Goal: Information Seeking & Learning: Learn about a topic

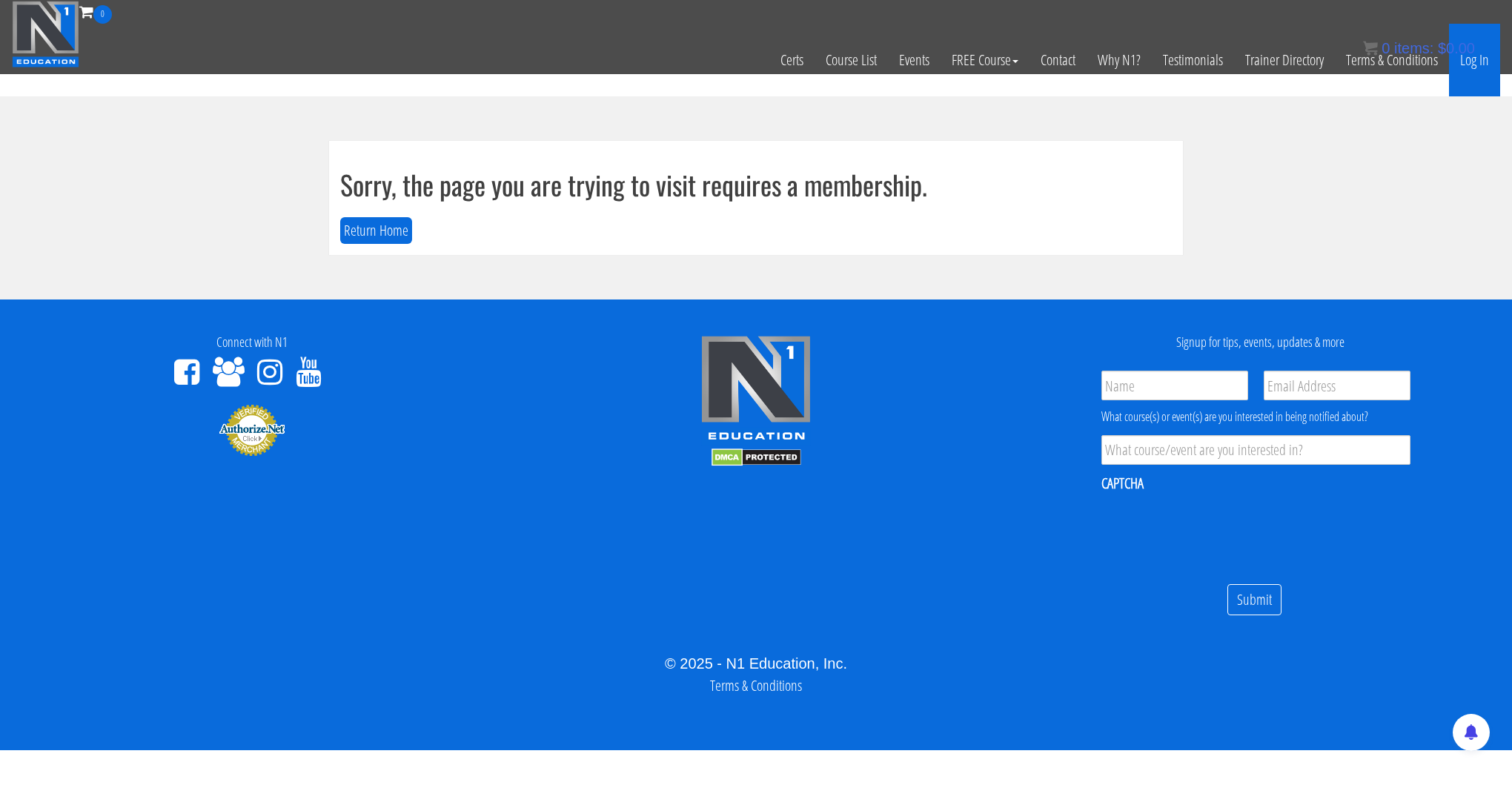
click at [1465, 62] on link "Log In" at bounding box center [1474, 60] width 52 height 73
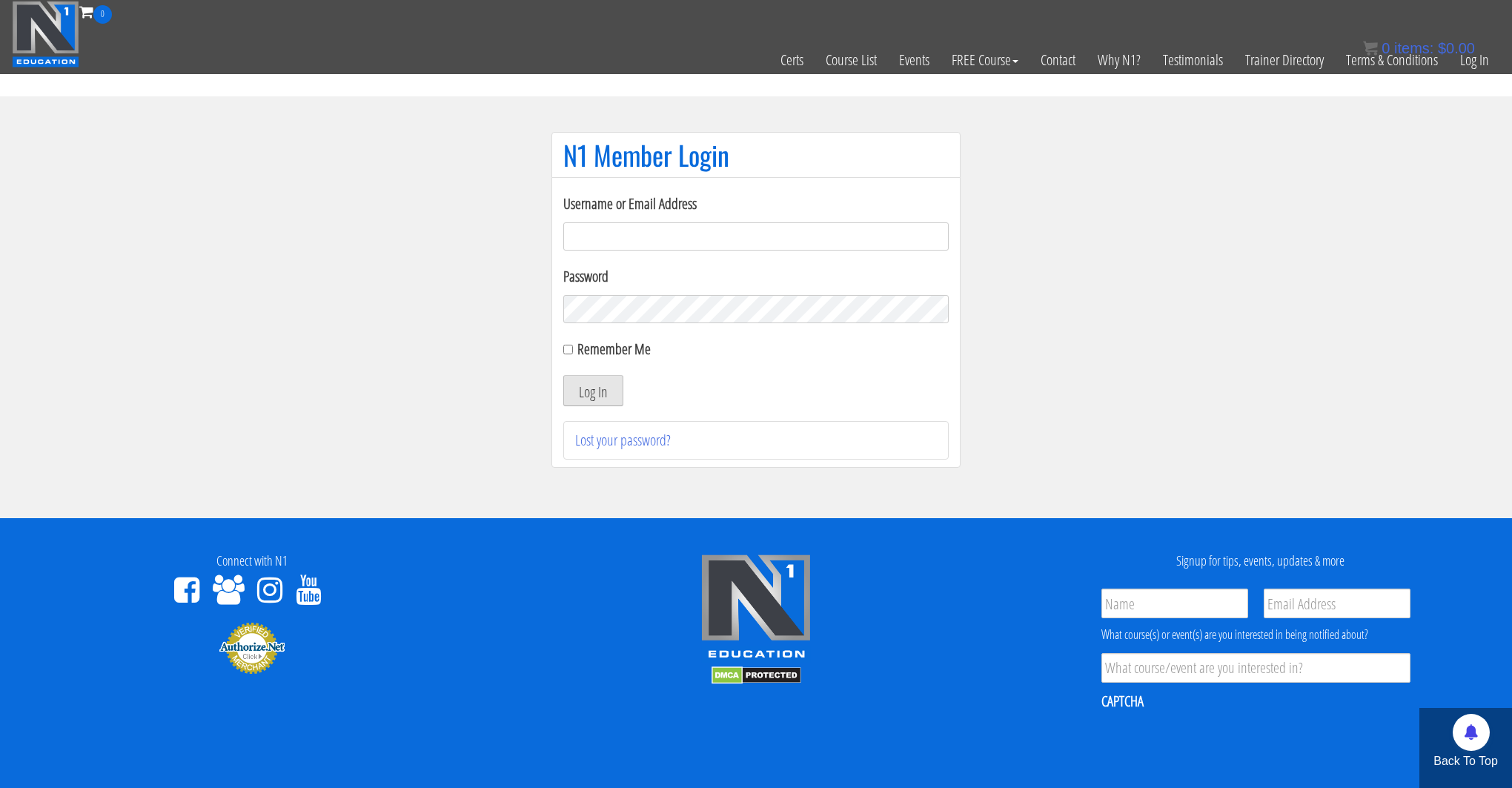
type input "kortney.riedy-2815"
click at [604, 397] on button "Log In" at bounding box center [593, 390] width 60 height 31
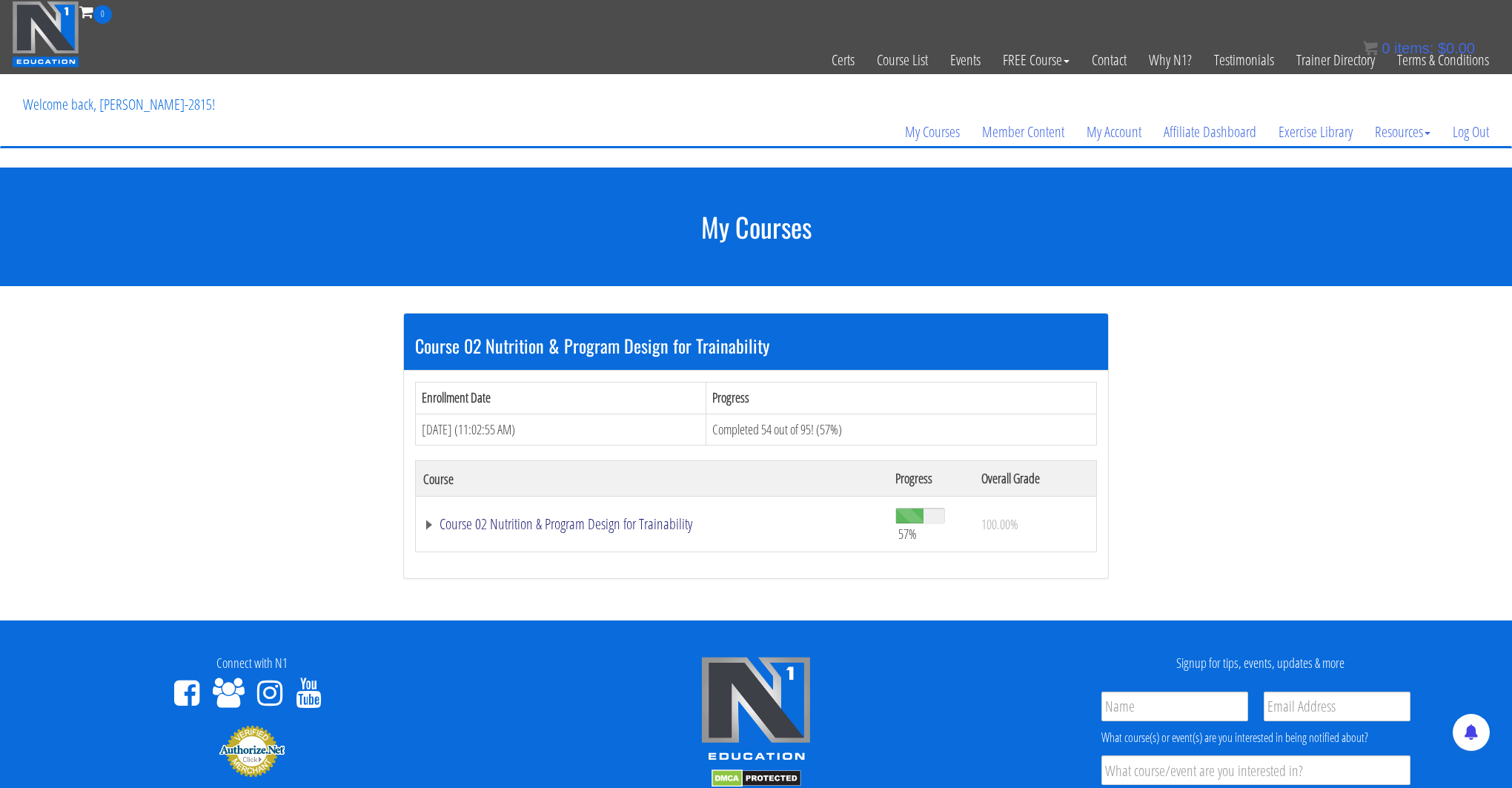
click at [633, 516] on link "Course 02 Nutrition & Program Design for Trainability" at bounding box center [652, 524] width 457 height 15
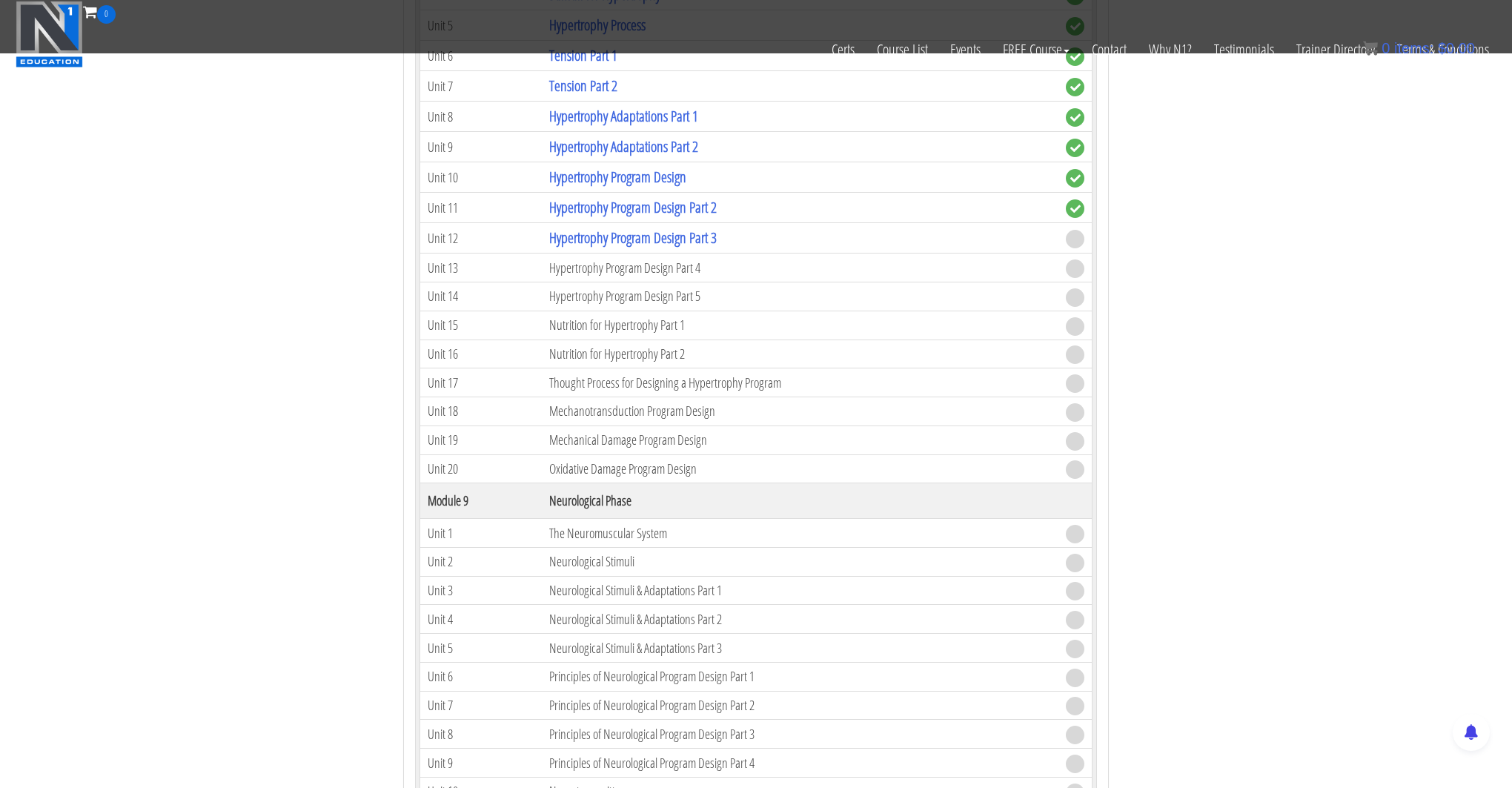
scroll to position [2184, 0]
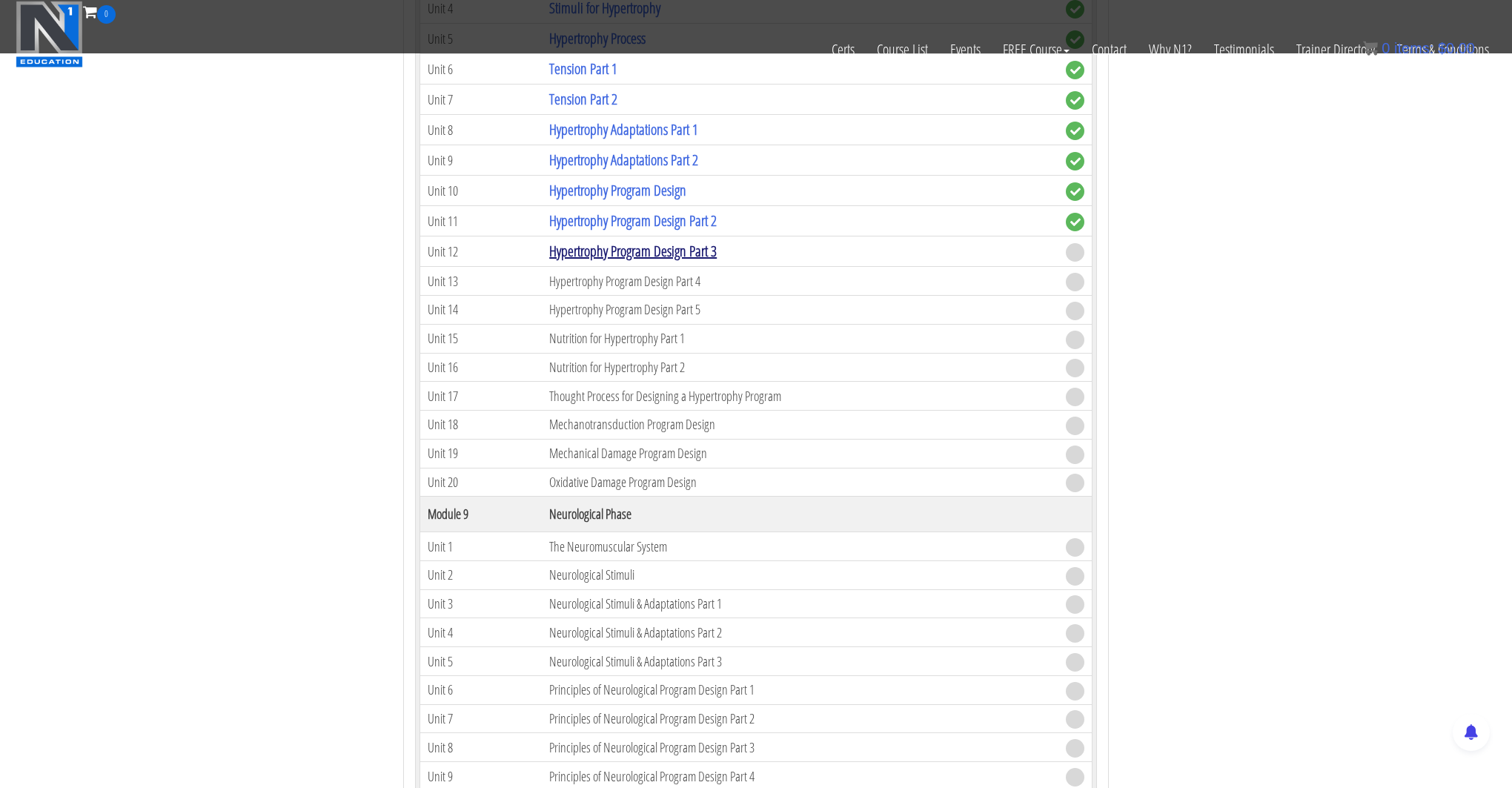
click at [702, 247] on link "Hypertrophy Program Design Part 3" at bounding box center [633, 251] width 167 height 20
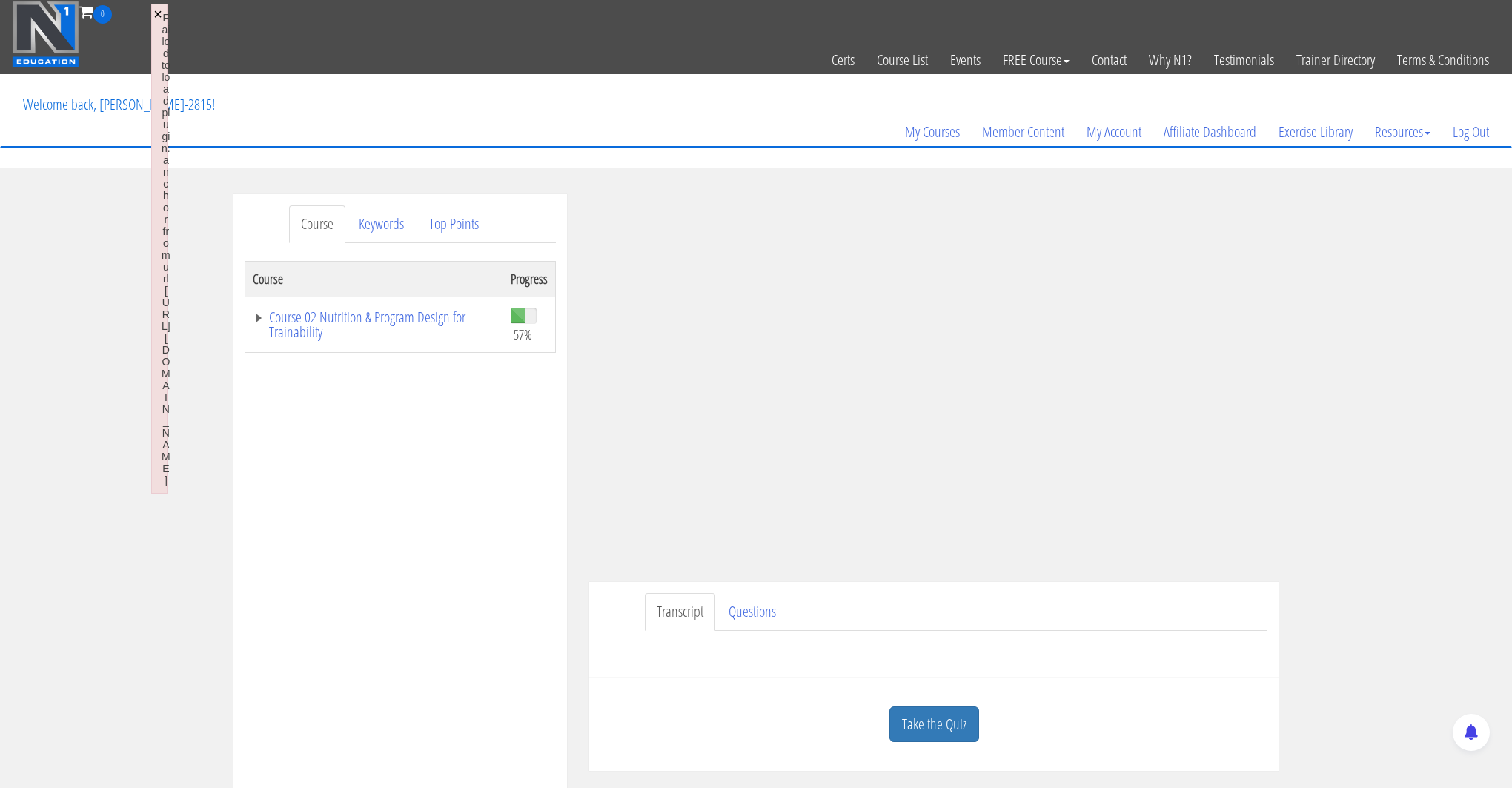
click at [157, 16] on button "×" at bounding box center [158, 14] width 9 height 15
click at [1294, 371] on div "Course Keywords Top Points Course Progress Course 02 Nutrition & Program Design…" at bounding box center [756, 613] width 1512 height 838
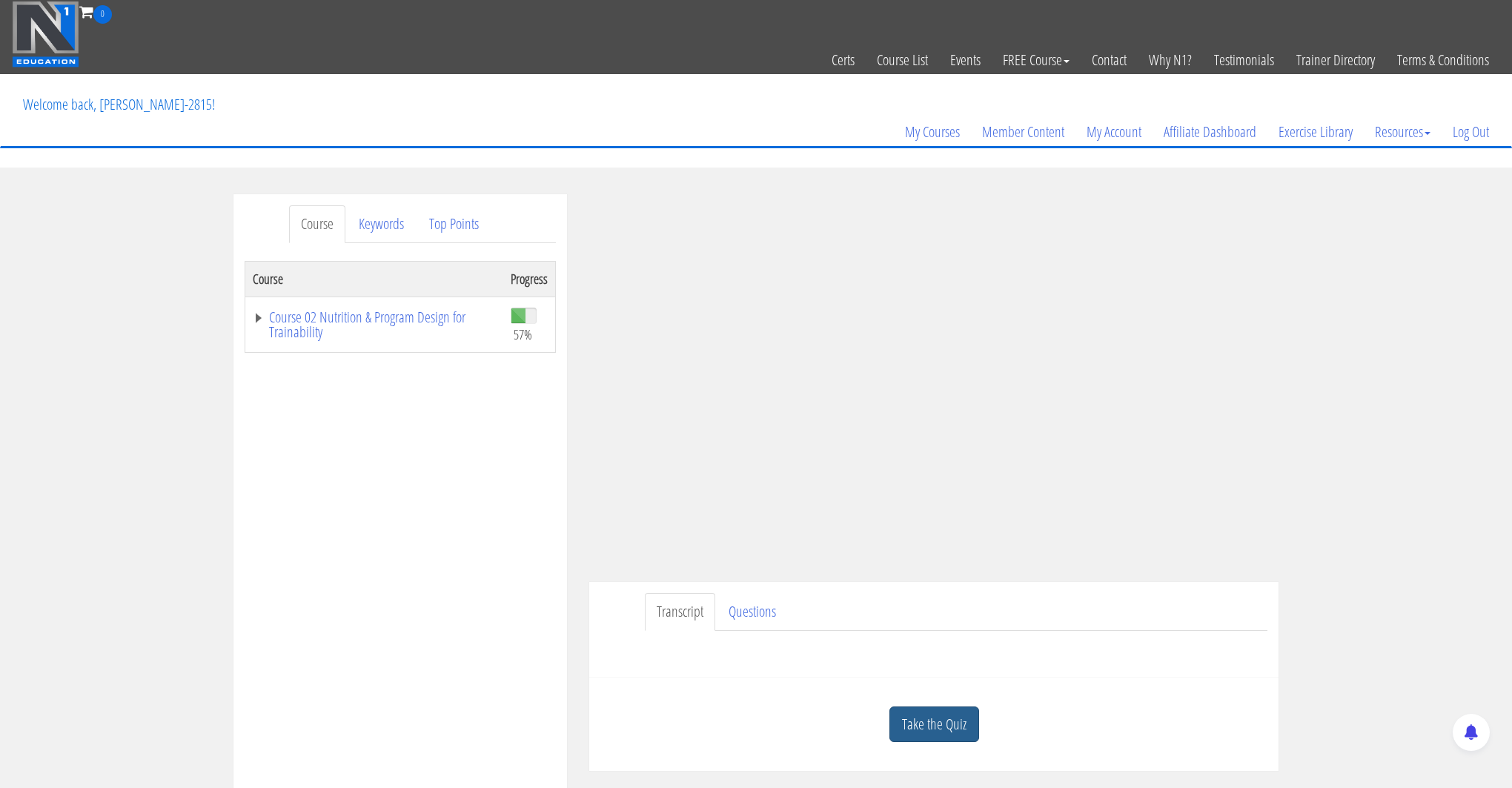
click at [924, 706] on link "Take the Quiz" at bounding box center [933, 724] width 89 height 36
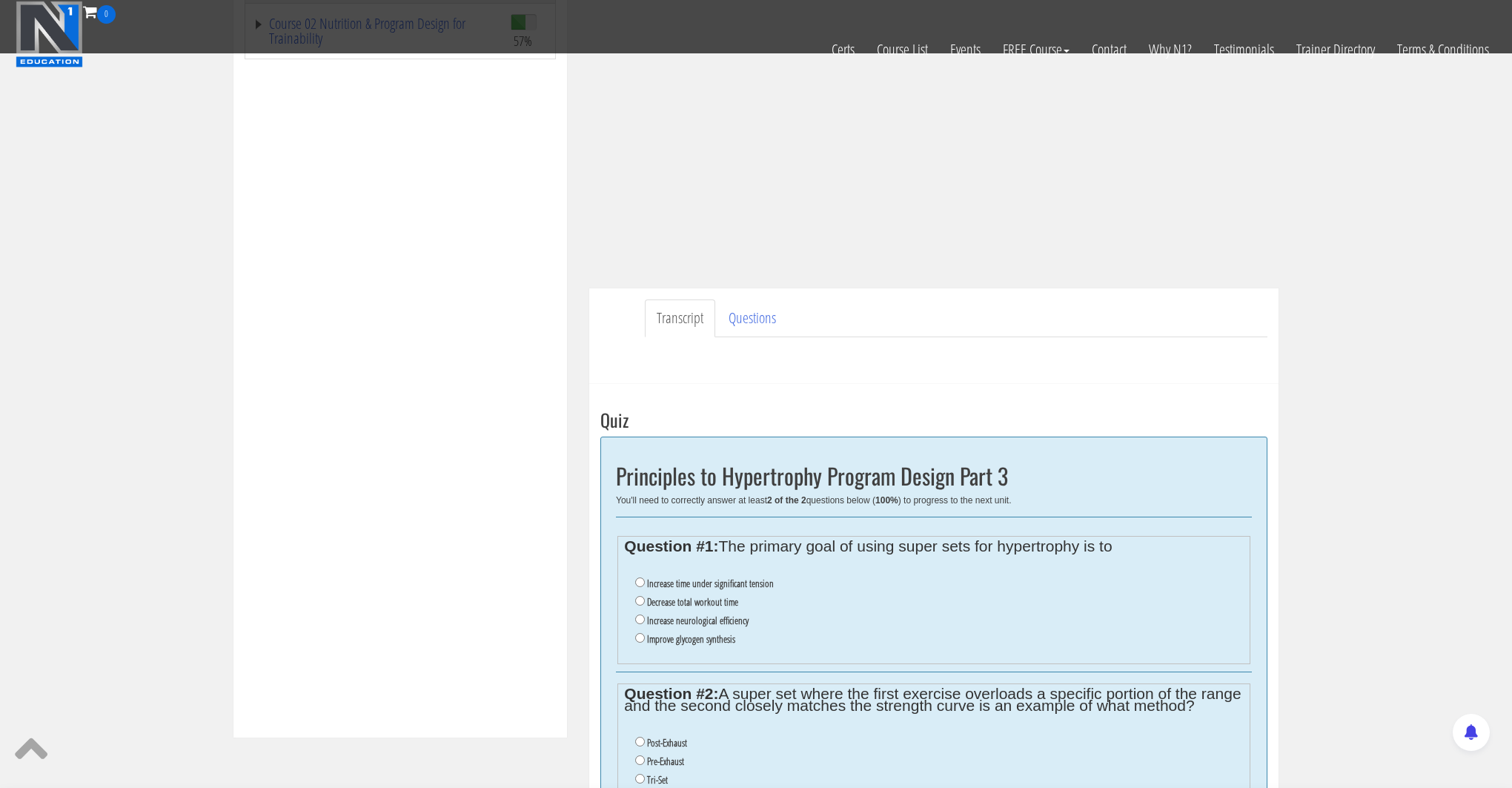
scroll to position [470, 0]
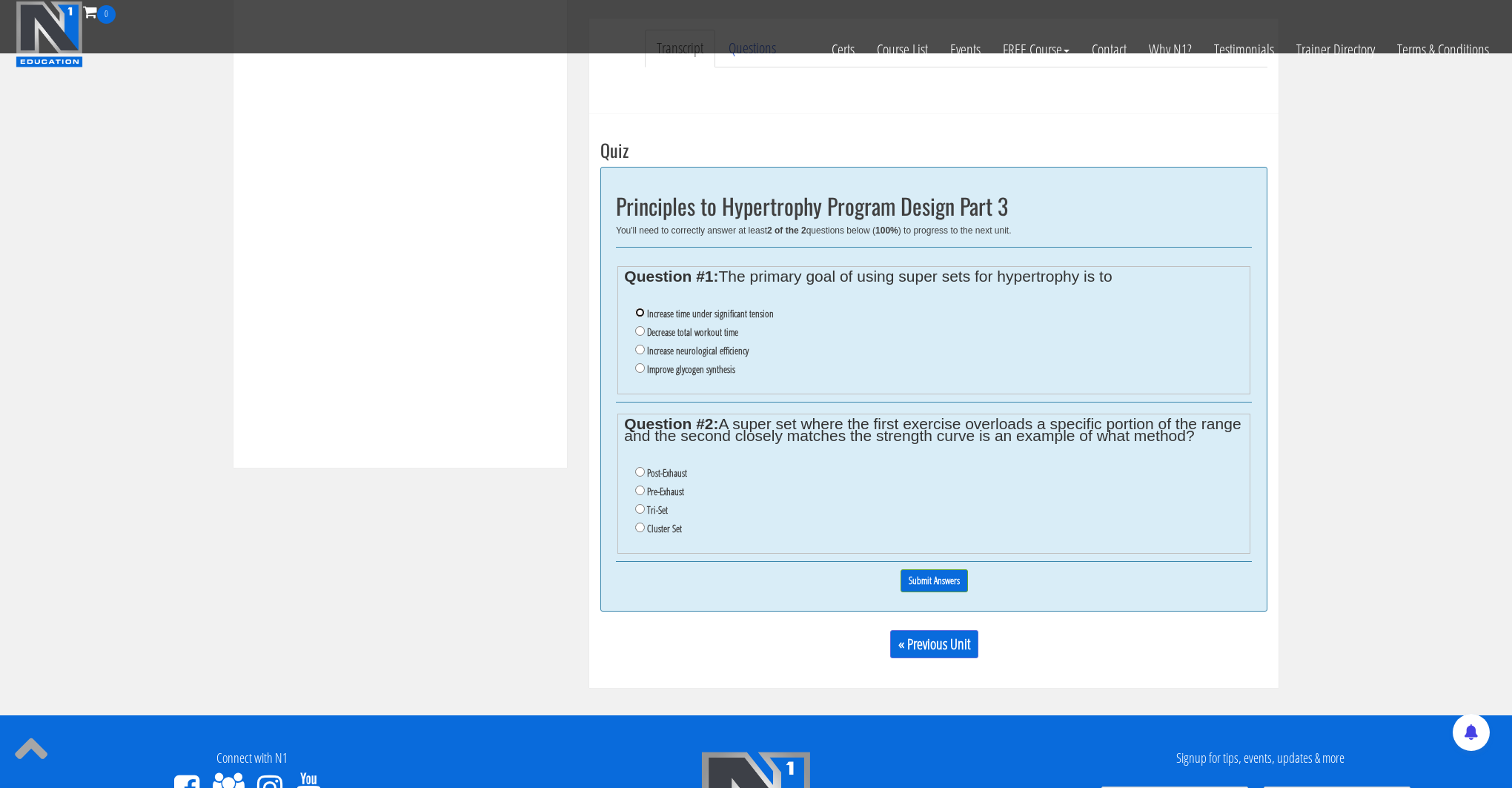
click at [640, 313] on input "Increase time under significant tension" at bounding box center [640, 312] width 9 height 9
radio input "true"
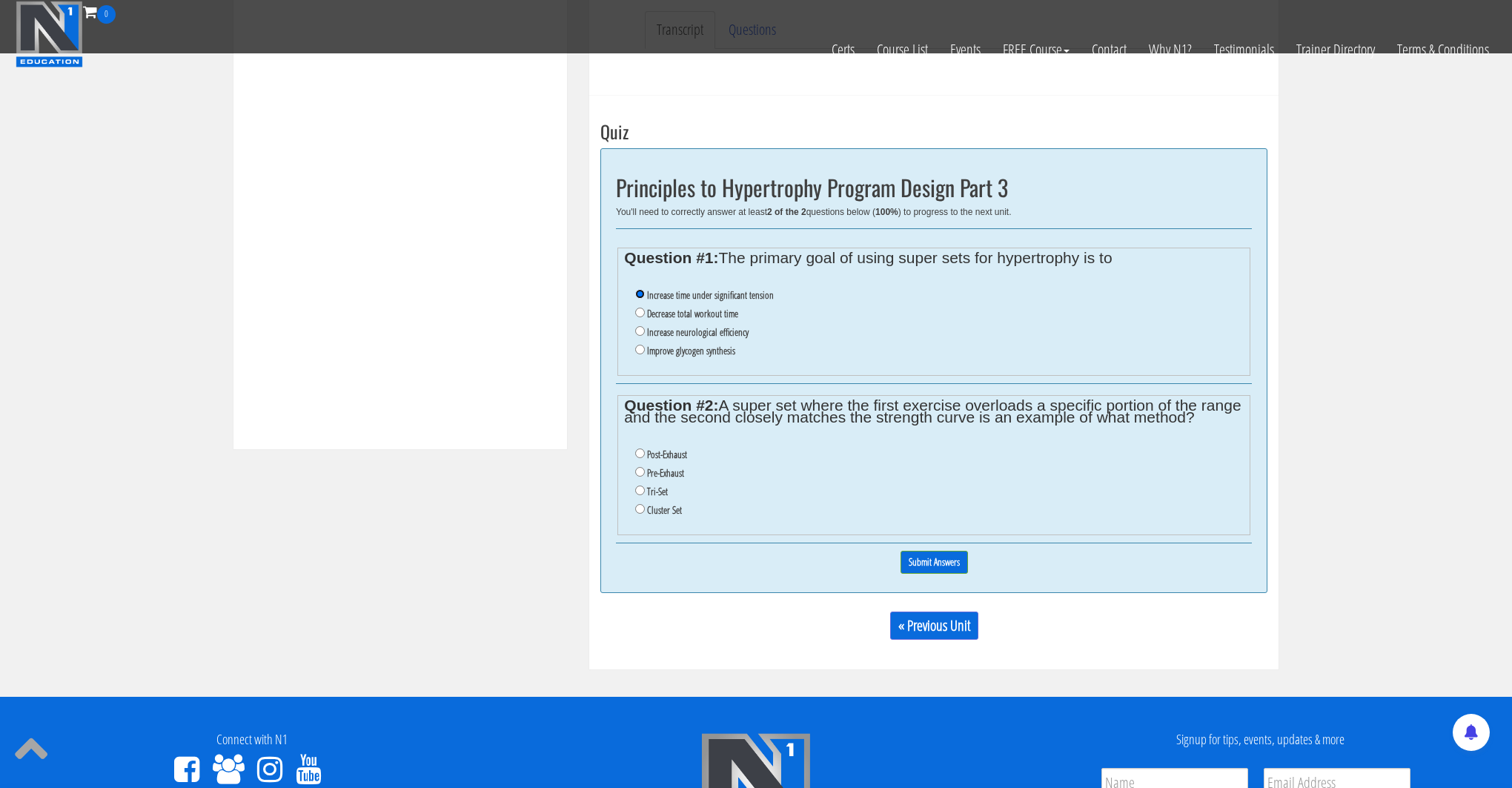
scroll to position [491, 0]
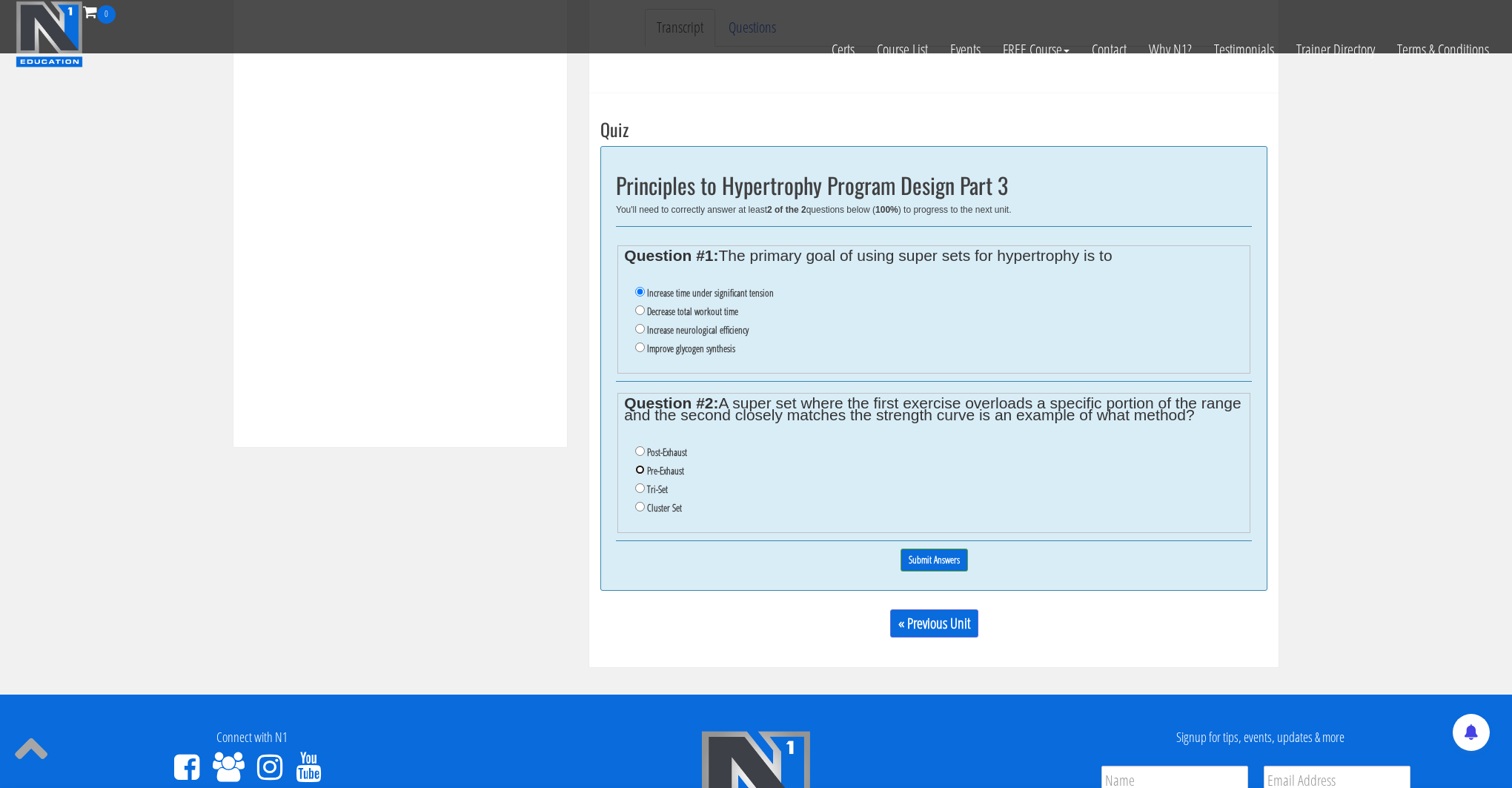
click at [636, 470] on input "Pre-Exhaust" at bounding box center [640, 469] width 9 height 9
radio input "true"
click at [934, 554] on input "Submit Answers" at bounding box center [933, 560] width 67 height 23
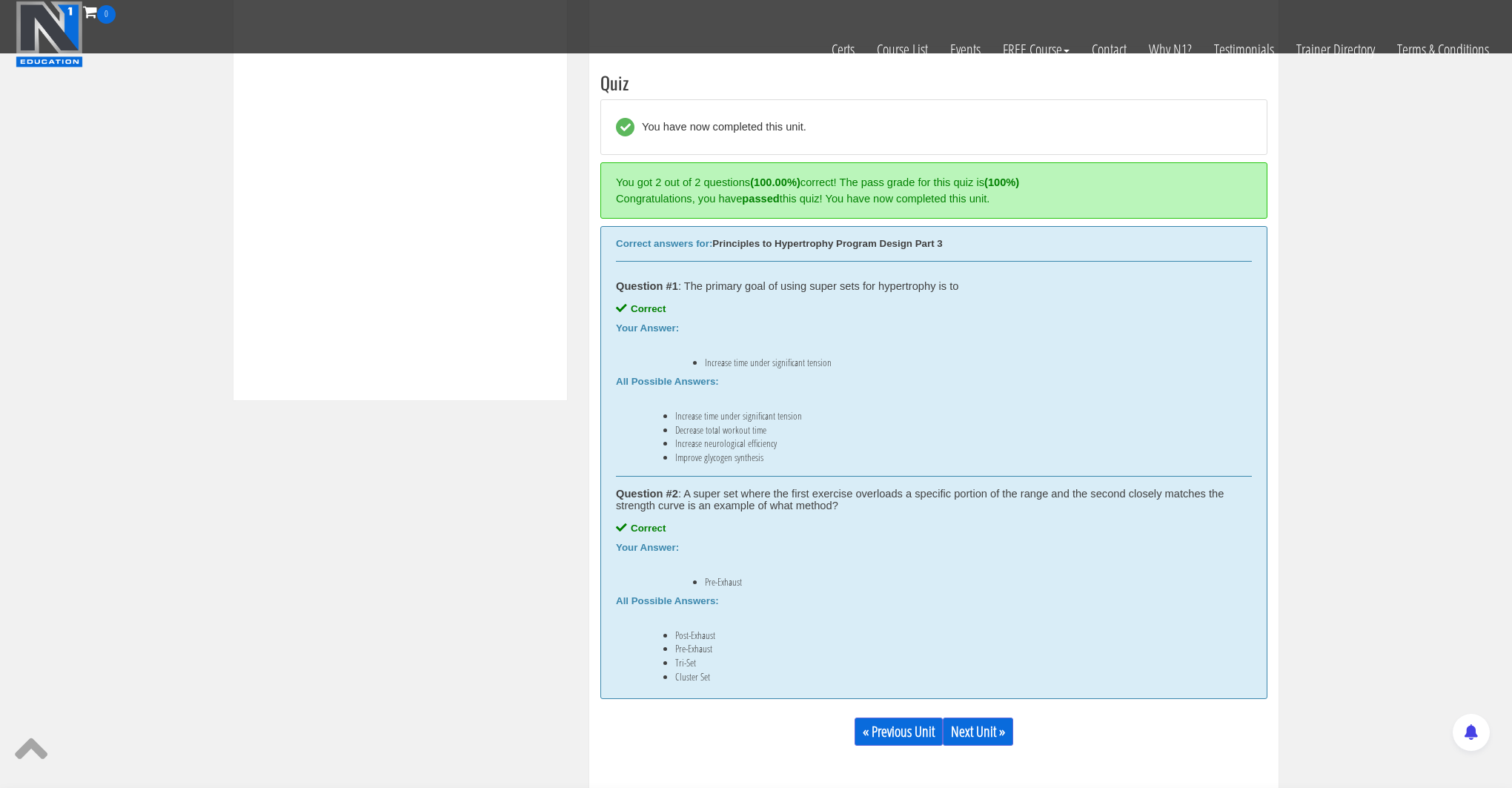
scroll to position [562, 0]
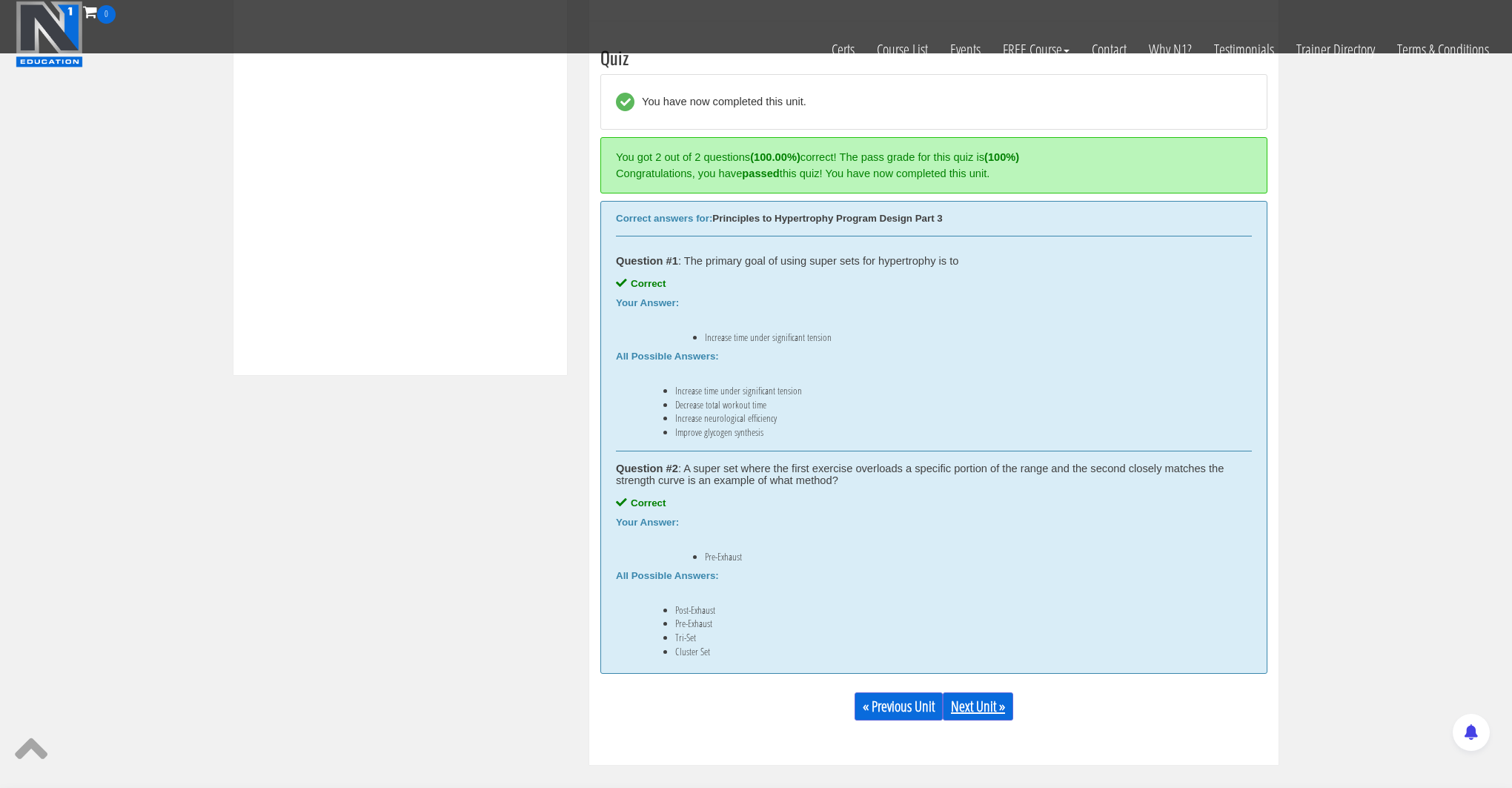
click at [958, 708] on link "Next Unit »" at bounding box center [977, 706] width 71 height 29
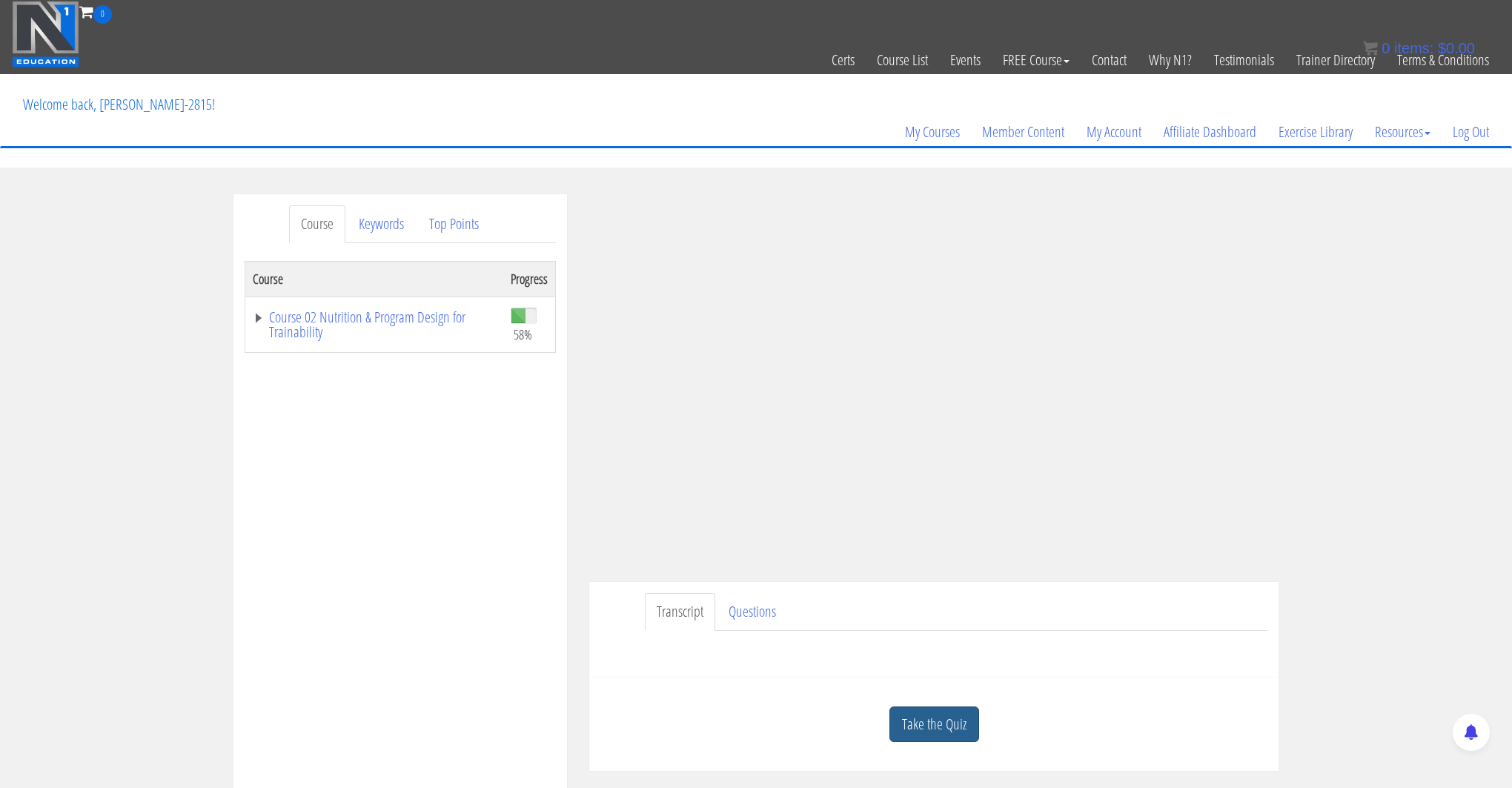
click at [915, 706] on link "Take the Quiz" at bounding box center [933, 724] width 89 height 36
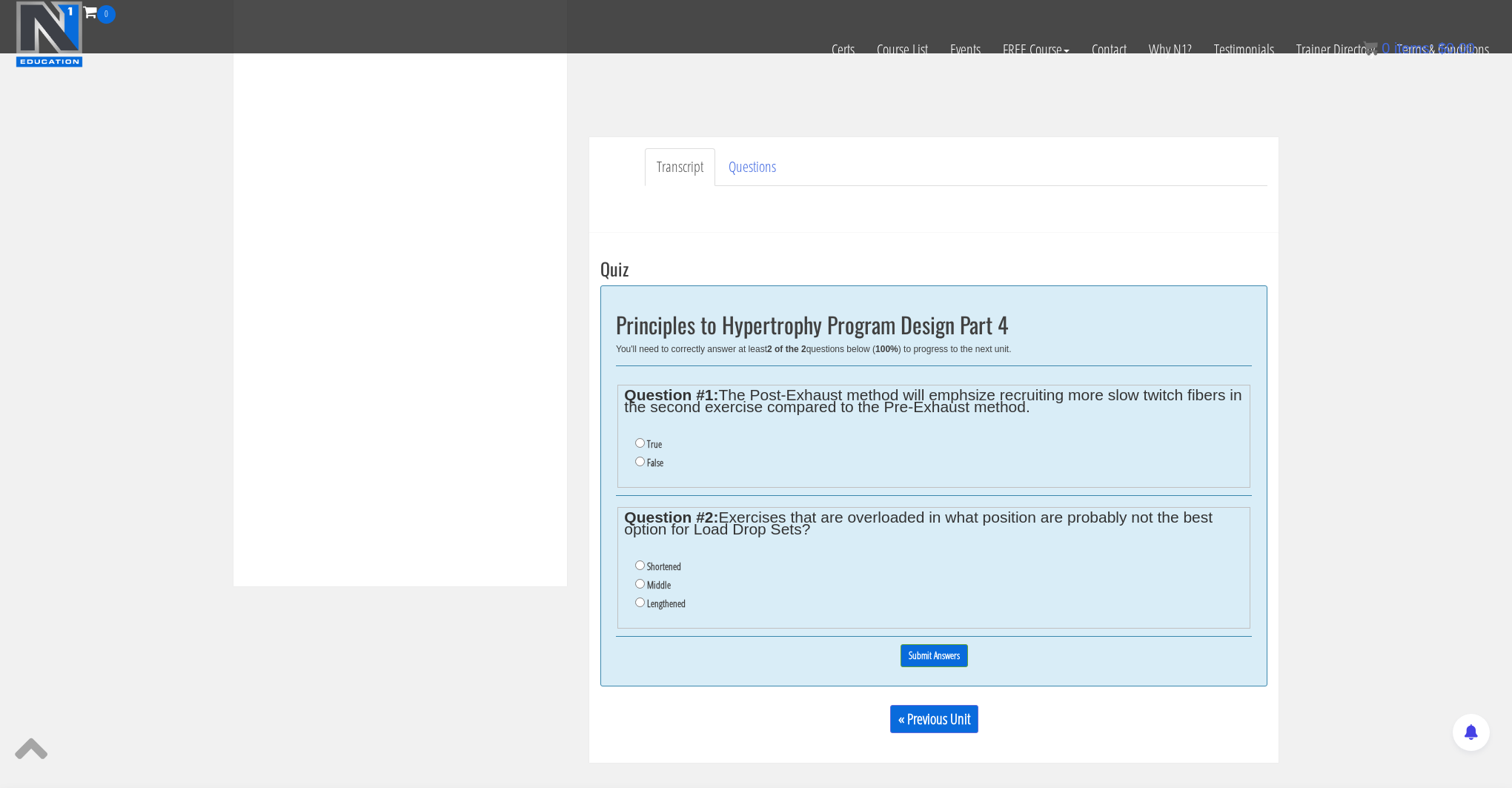
scroll to position [360, 0]
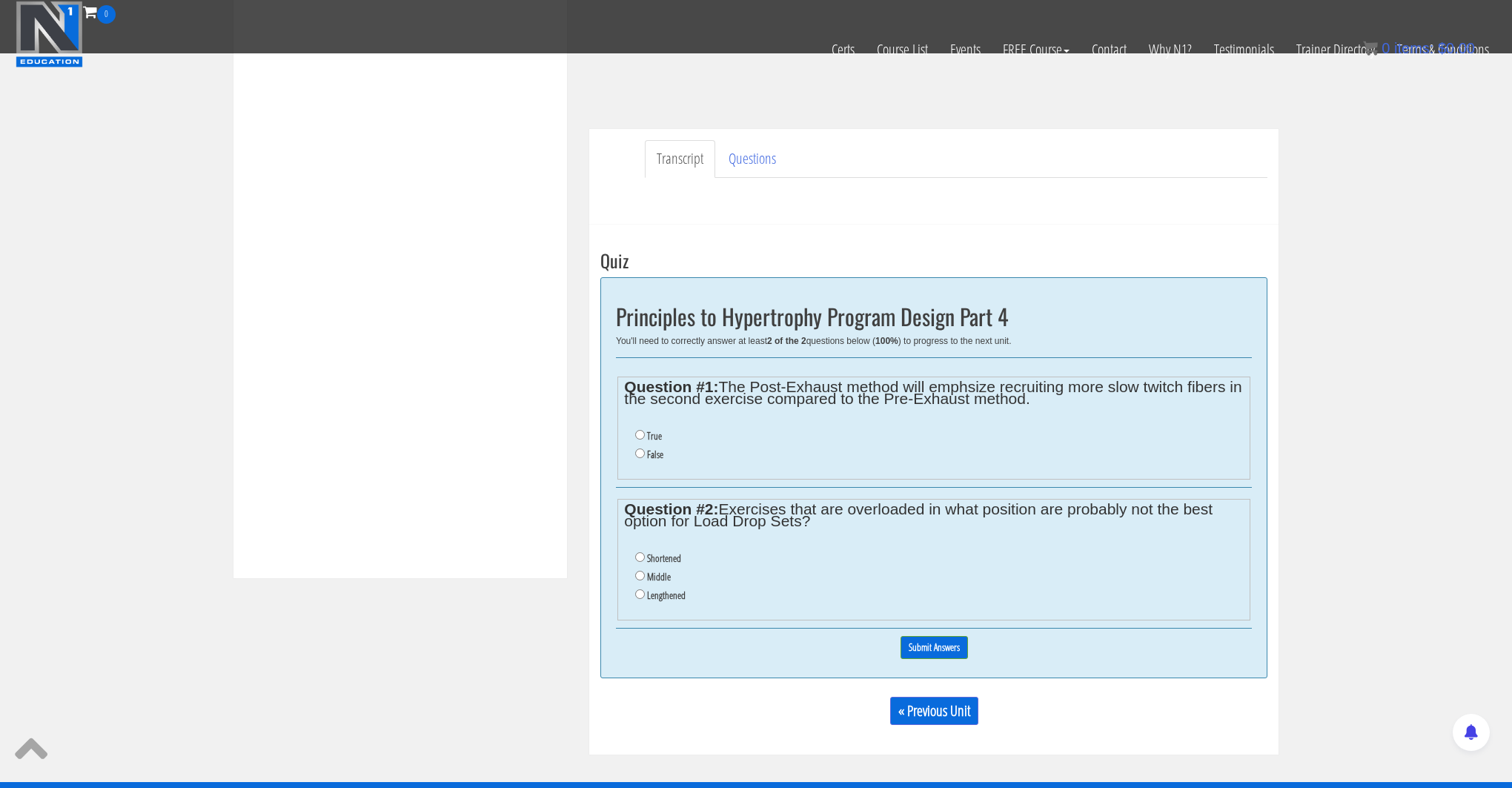
click at [859, 412] on fieldset "Question #1: The Post-Exhaust method will emphsize recruiting more slow twitch …" at bounding box center [934, 428] width 633 height 103
click at [641, 436] on input "True" at bounding box center [640, 435] width 9 height 9
radio input "true"
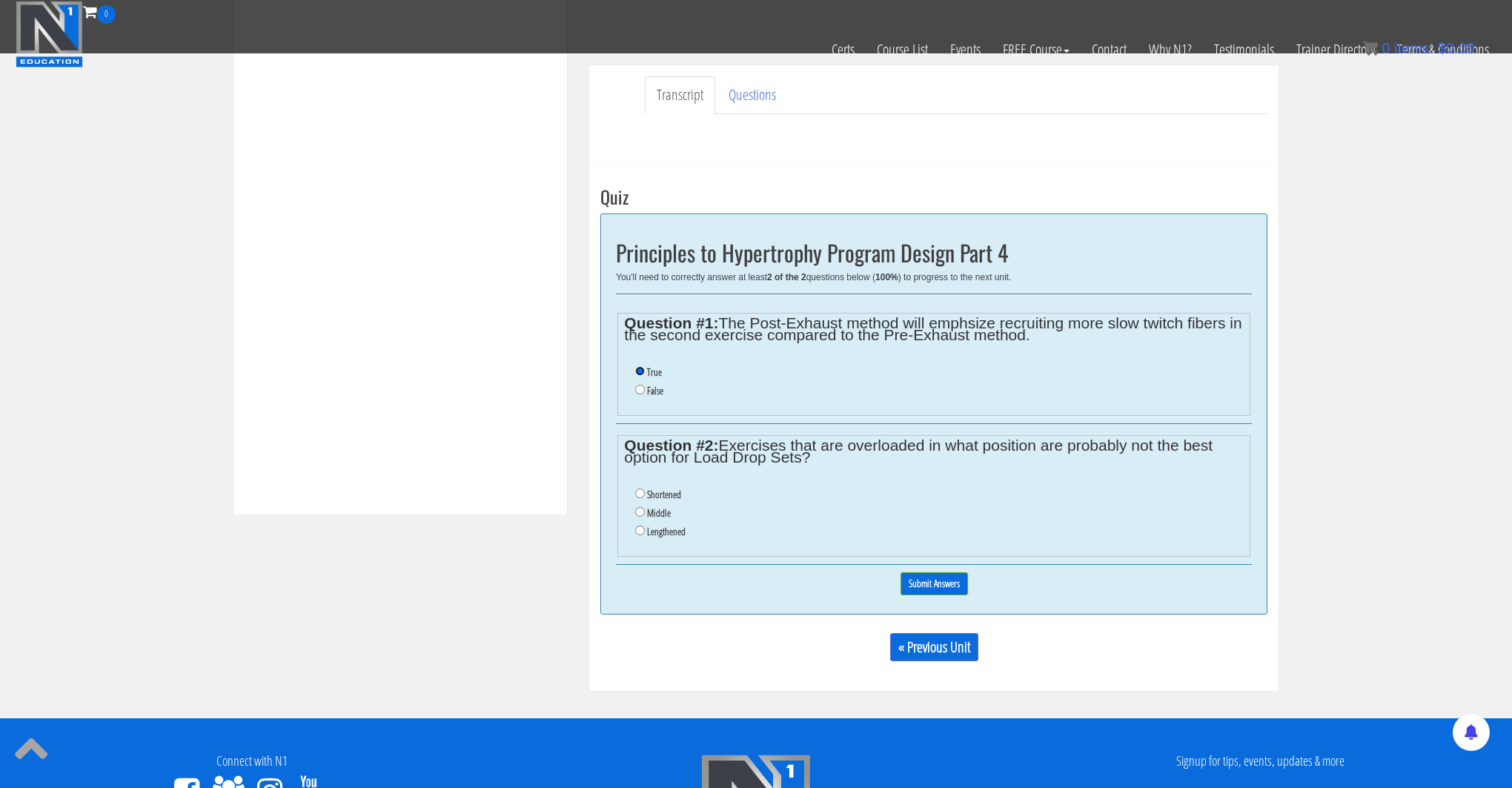
scroll to position [424, 0]
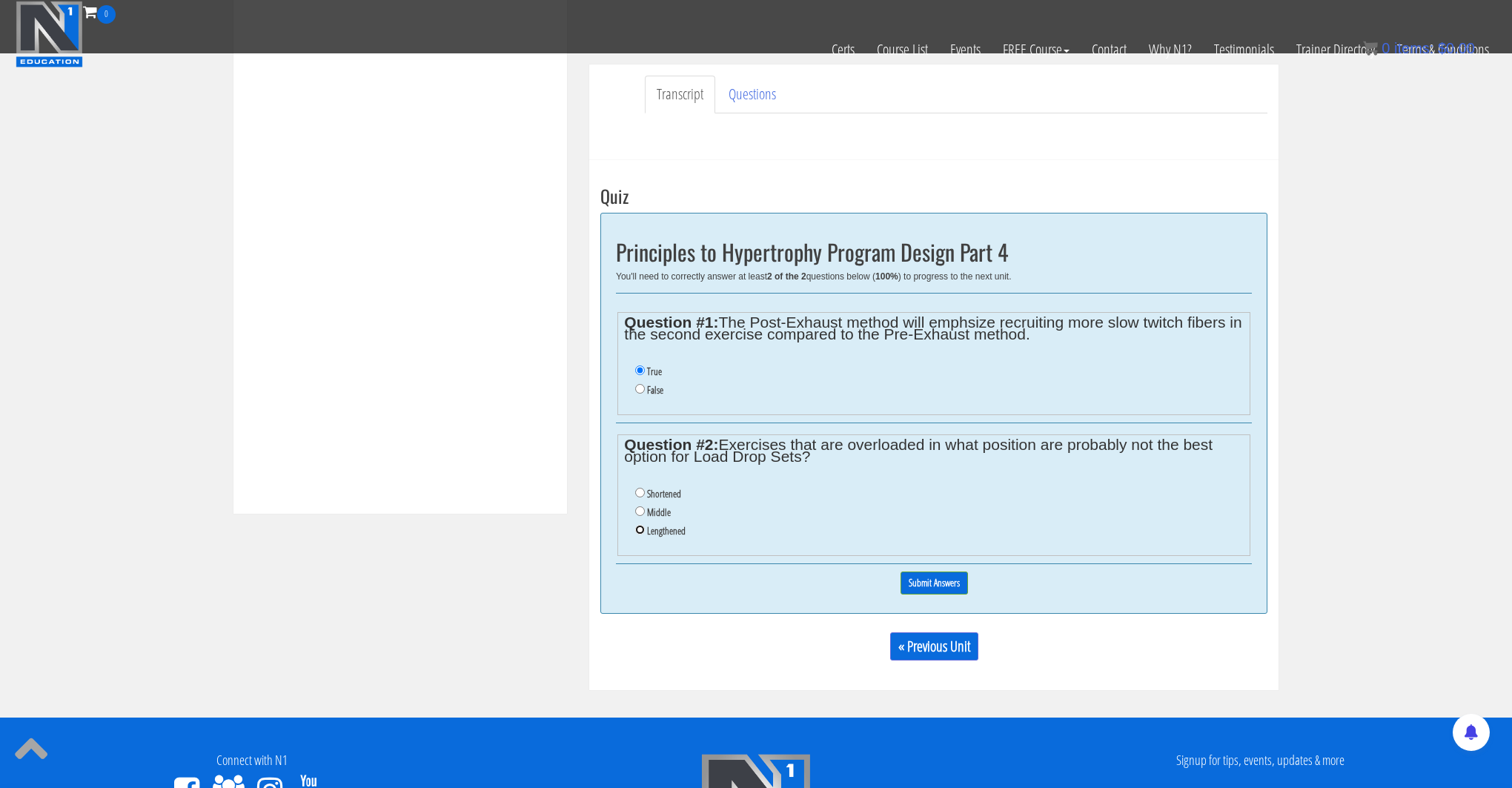
click at [640, 529] on input "Lengthened" at bounding box center [640, 529] width 9 height 9
radio input "true"
click at [950, 573] on input "Submit Answers" at bounding box center [933, 583] width 67 height 23
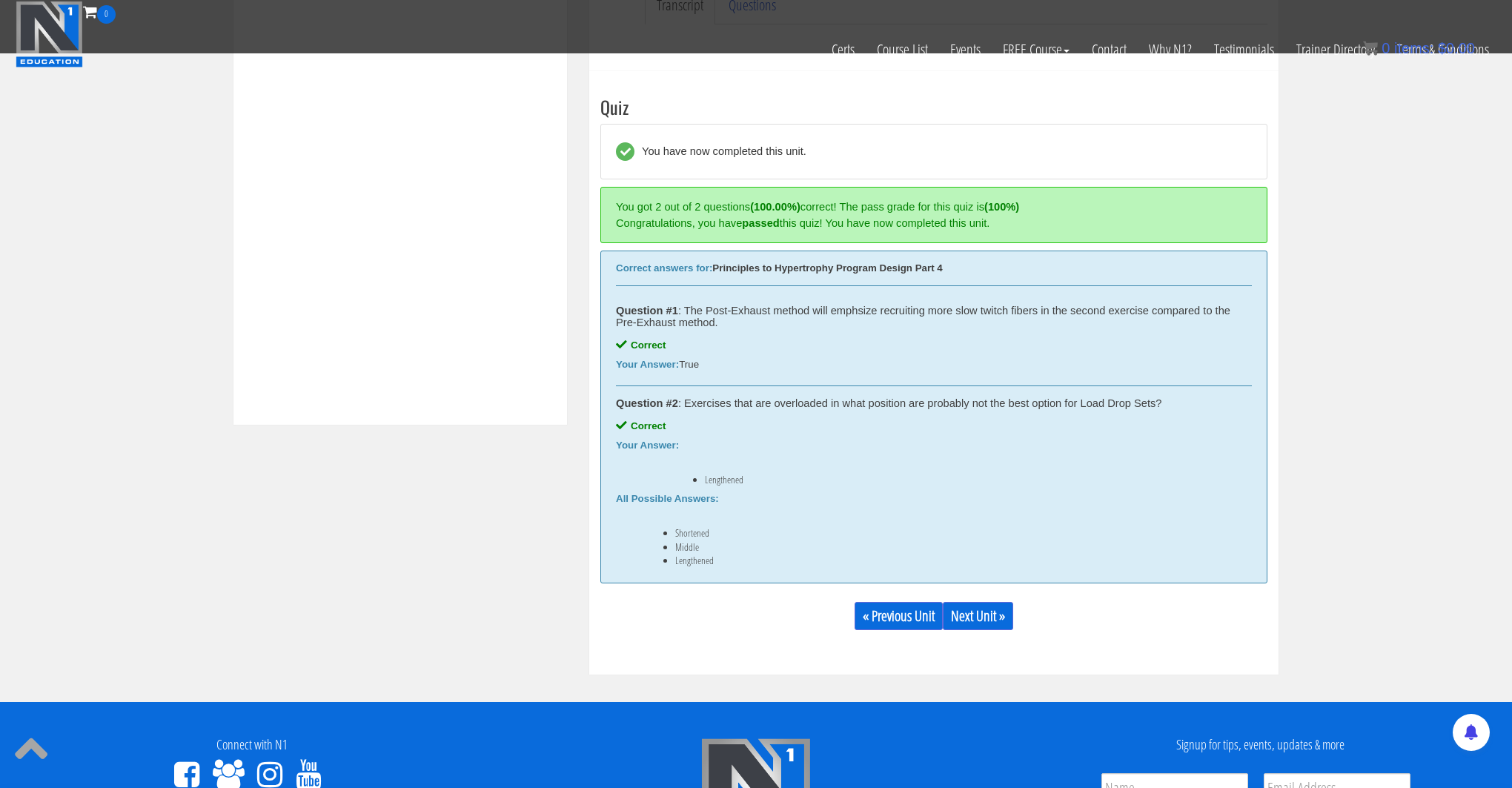
scroll to position [562, 0]
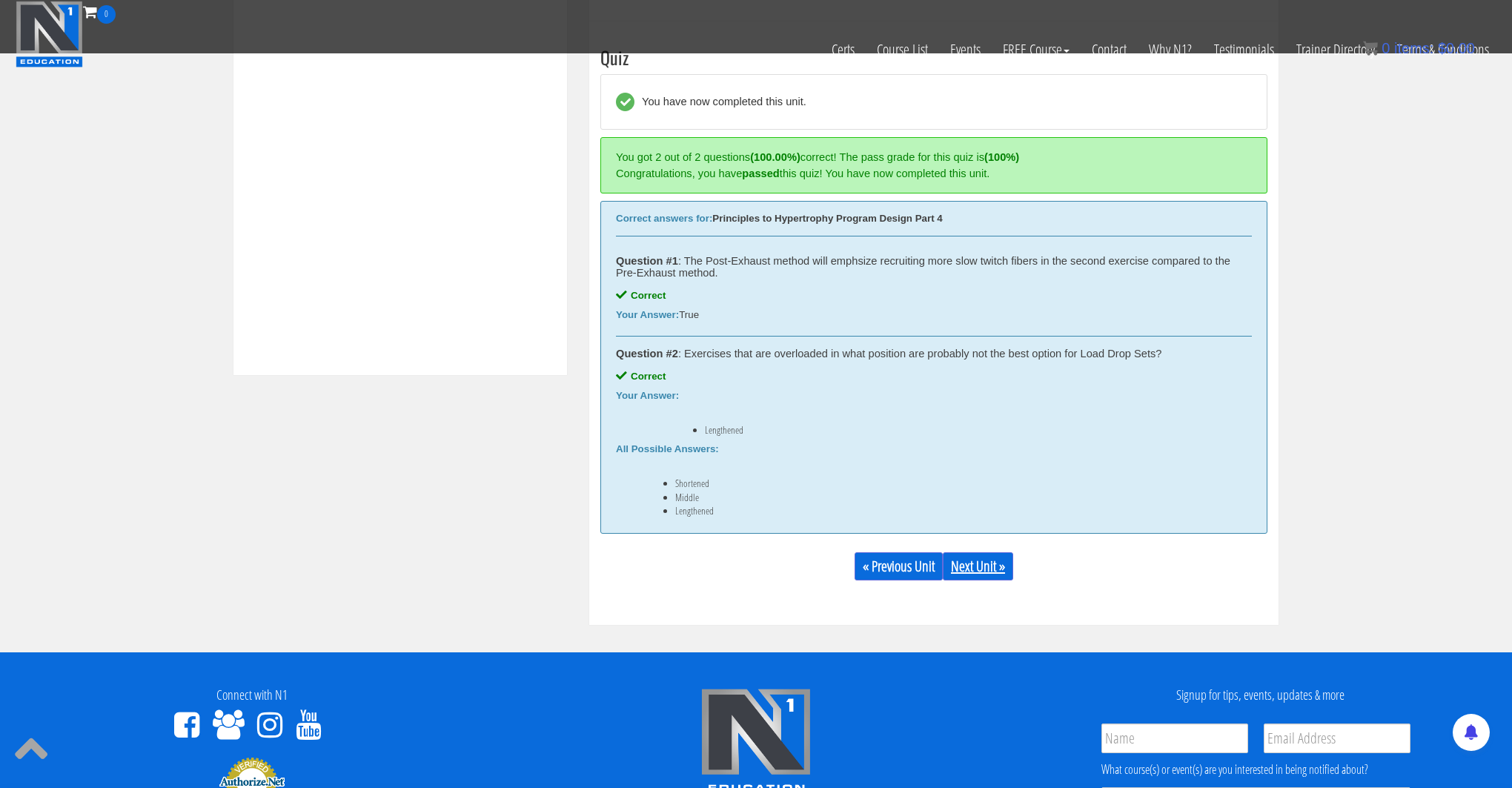
click at [993, 564] on link "Next Unit »" at bounding box center [977, 566] width 71 height 29
